Goal: Entertainment & Leisure: Consume media (video, audio)

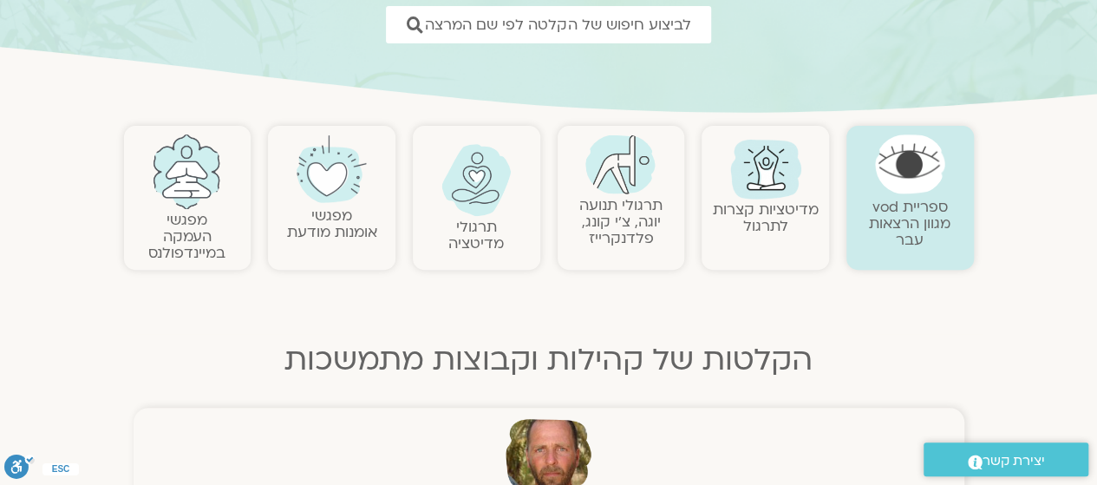
scroll to position [279, 0]
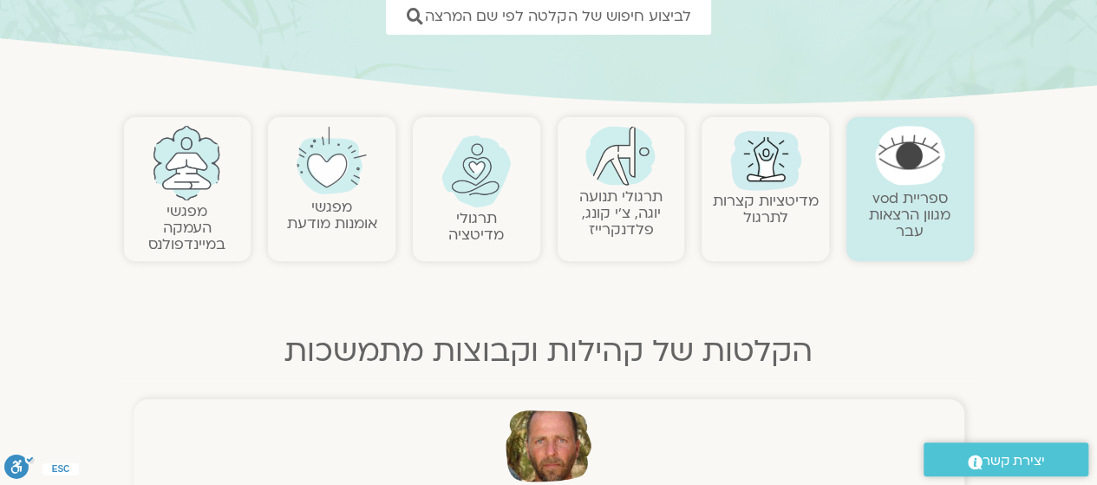
click at [200, 206] on link "מפגשי העמקה במיינדפולנס" at bounding box center [186, 227] width 77 height 53
click at [200, 212] on link "מפגשי העמקה במיינדפולנס" at bounding box center [186, 227] width 77 height 53
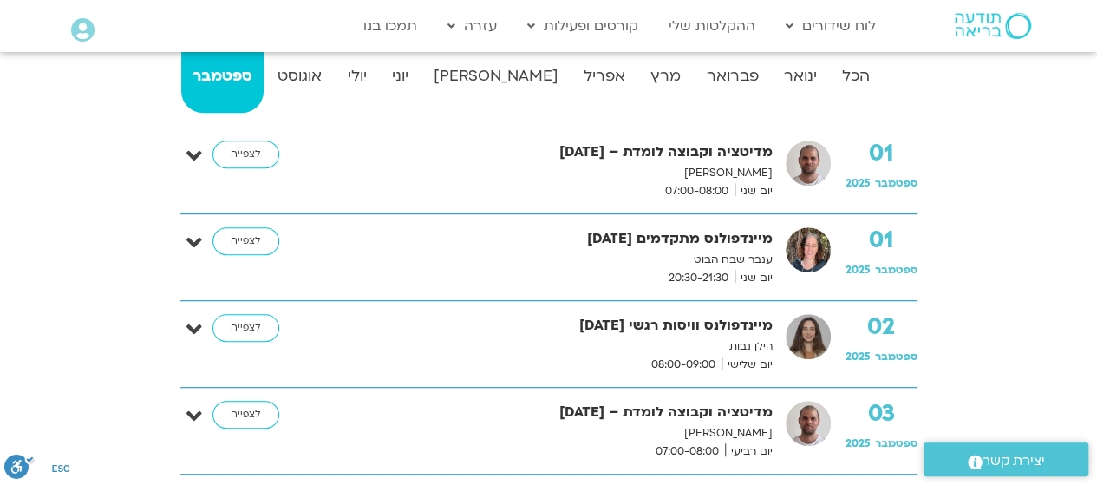
scroll to position [379, 0]
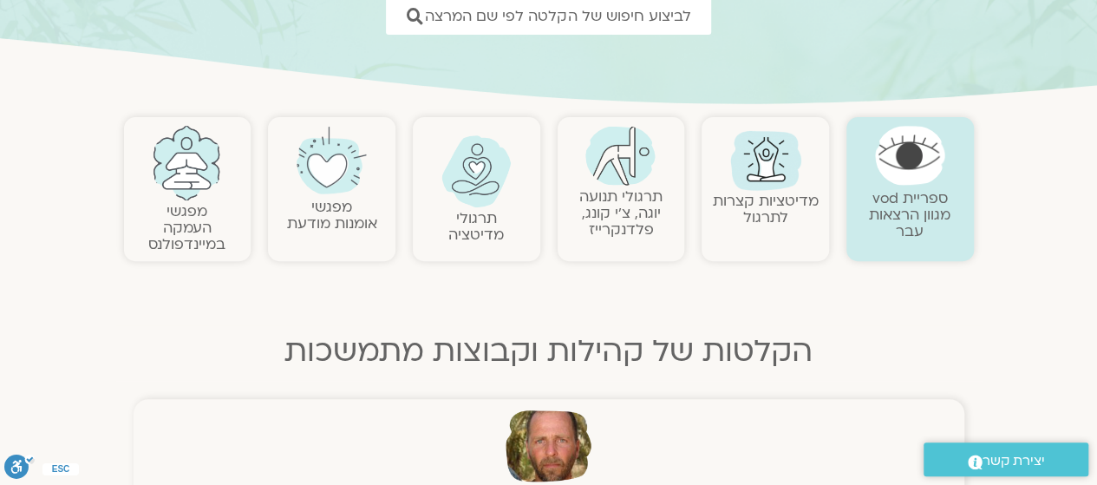
click at [765, 205] on link "מדיטציות קצרות לתרגול" at bounding box center [766, 209] width 106 height 36
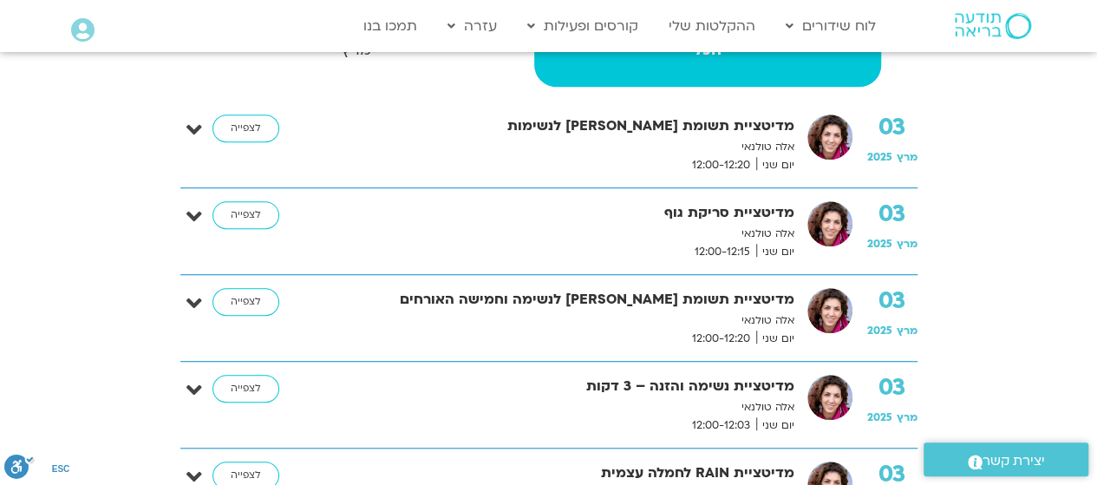
scroll to position [470, 0]
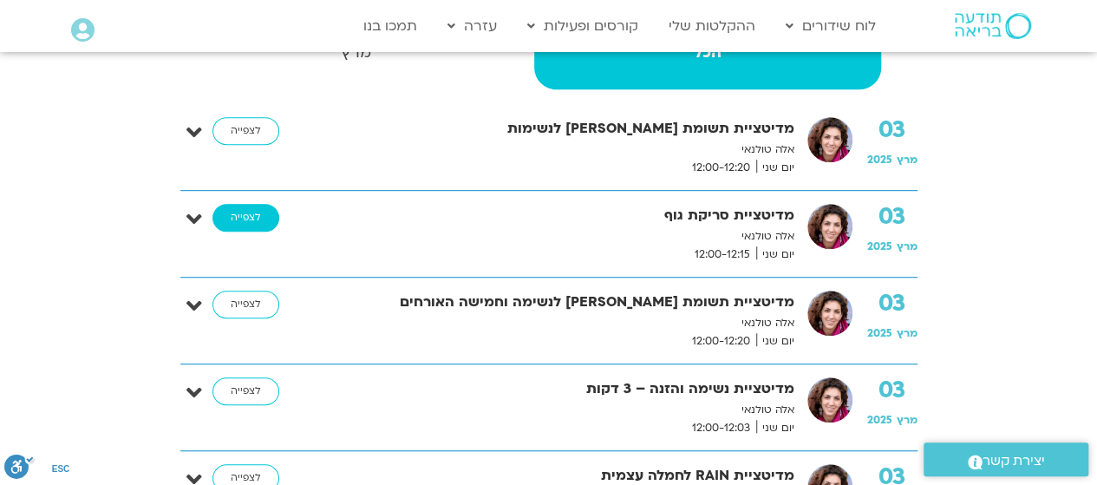
click at [250, 219] on link "לצפייה" at bounding box center [246, 218] width 67 height 28
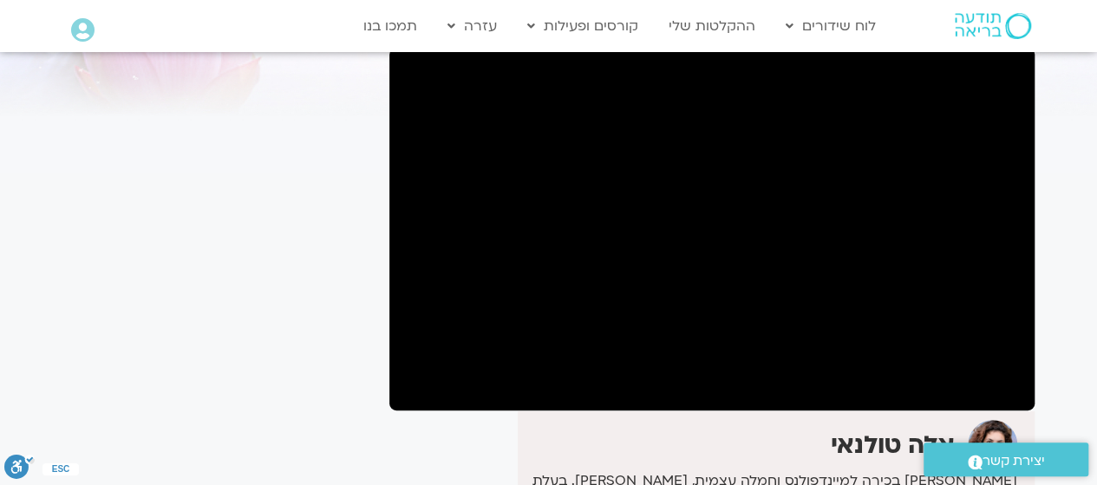
scroll to position [127, 0]
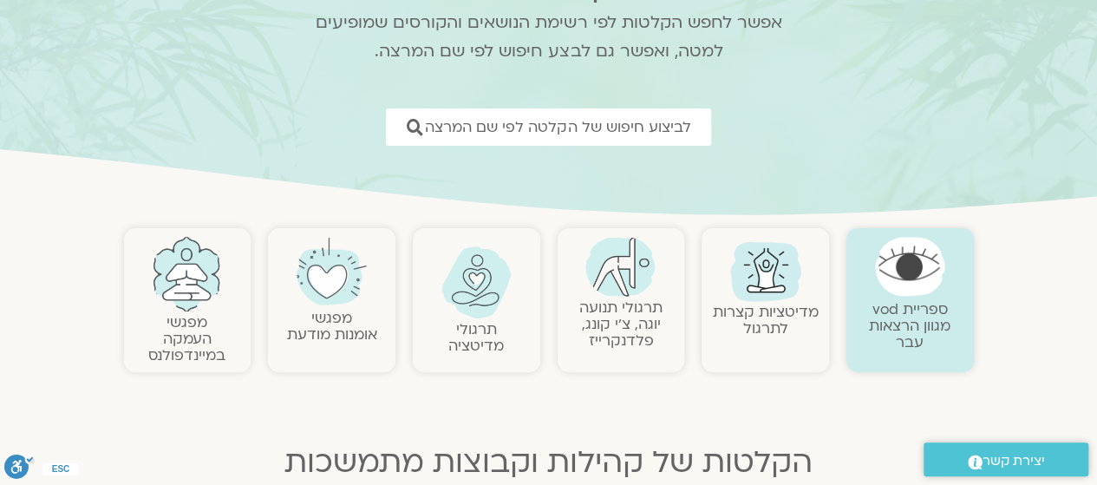
scroll to position [170, 0]
click at [744, 317] on link "מדיטציות קצרות לתרגול" at bounding box center [766, 318] width 106 height 36
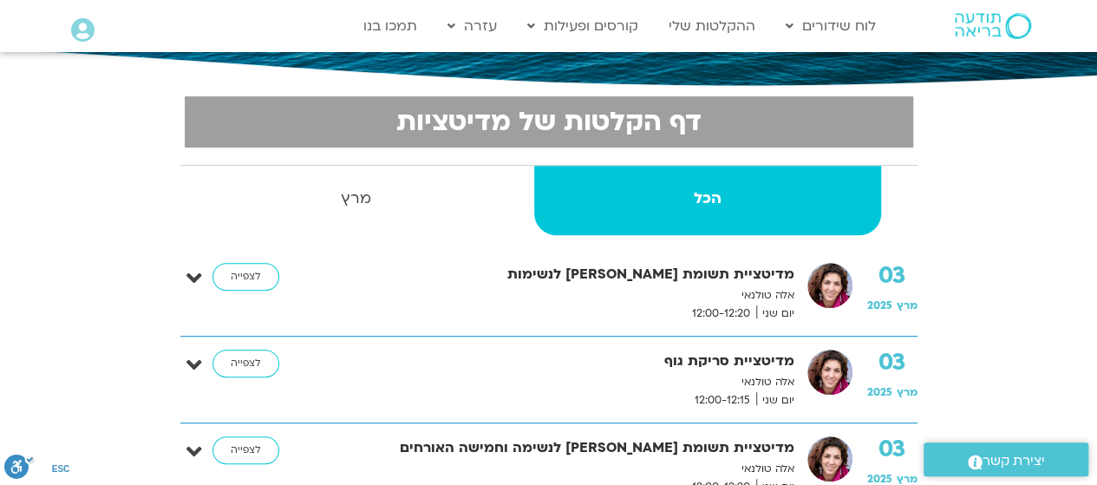
scroll to position [326, 0]
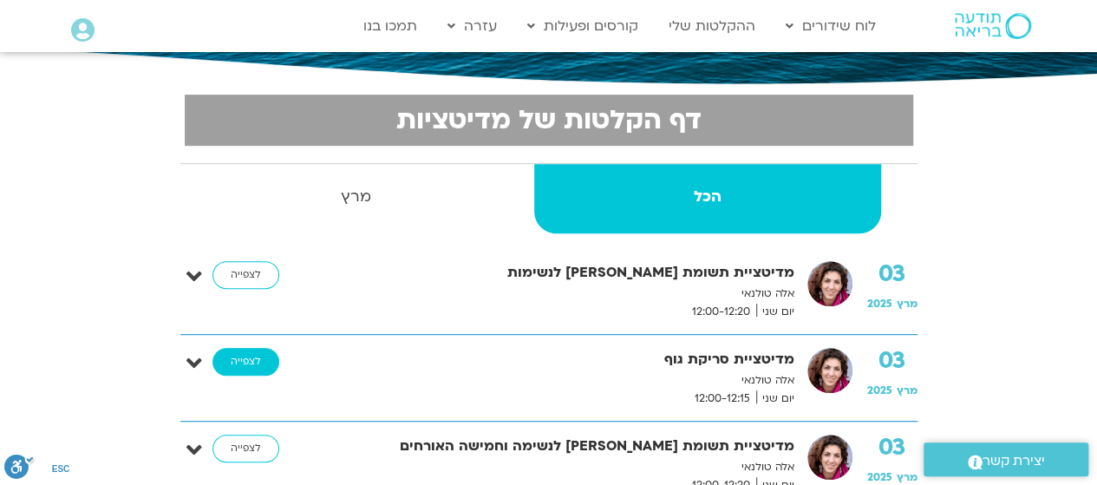
click at [232, 365] on link "לצפייה" at bounding box center [246, 362] width 67 height 28
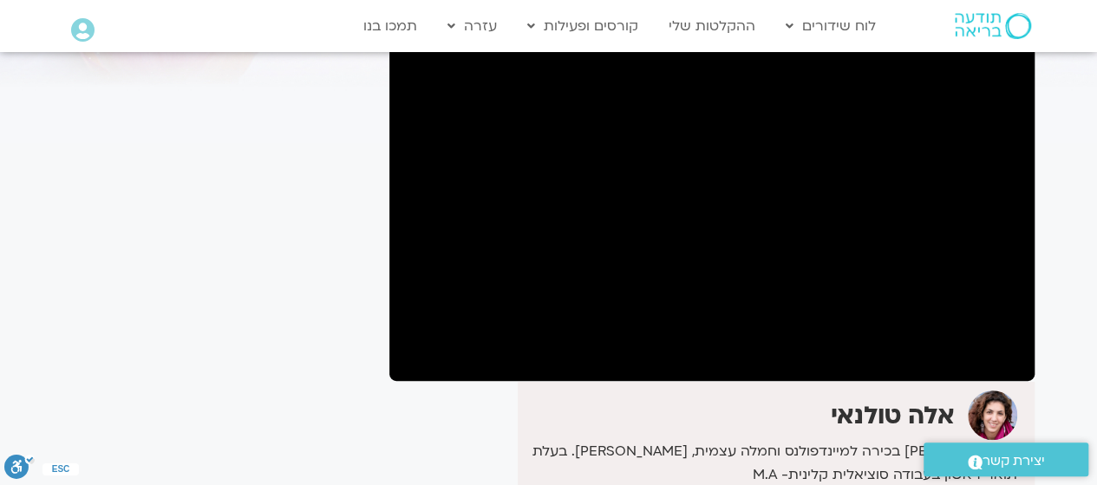
scroll to position [160, 0]
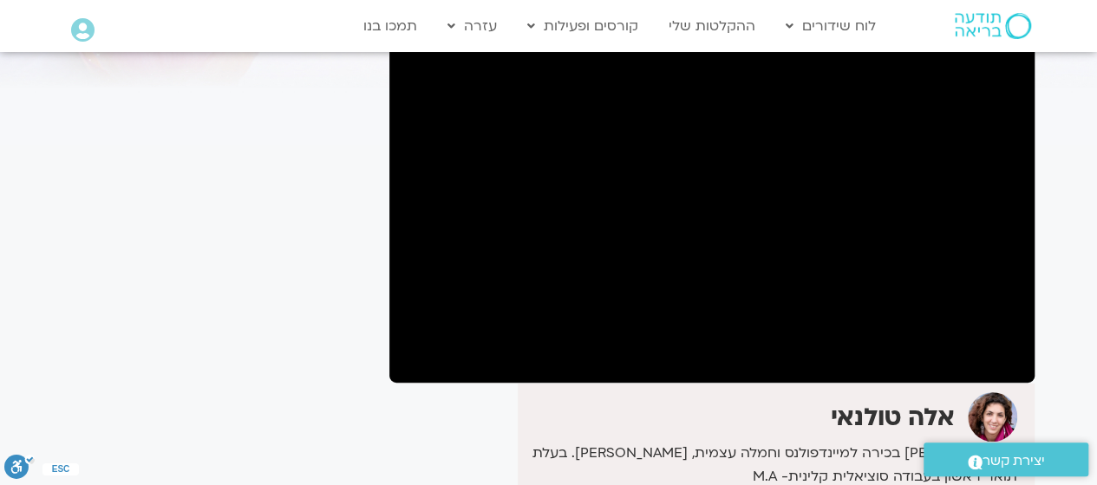
click at [45, 438] on section "לספריית ה-VOD להקלטות שלי מדיטציית סריקת גוף אלה [PERSON_NAME] בכירה למיינדפולנ…" at bounding box center [548, 348] width 1097 height 887
click at [49, 441] on section "לספריית ה-VOD להקלטות שלי מדיטציית סריקת גוף אלה [PERSON_NAME] בכירה למיינדפולנ…" at bounding box center [548, 348] width 1097 height 887
